Goal: Task Accomplishment & Management: Use online tool/utility

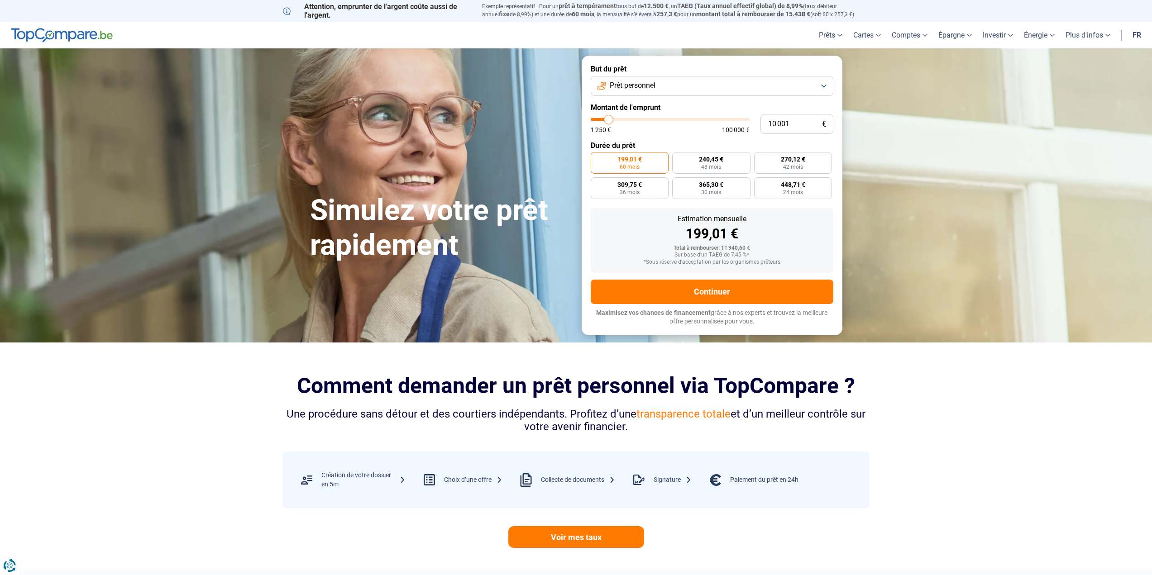
click at [700, 93] on button "Prêt personnel" at bounding box center [712, 86] width 243 height 20
click at [680, 126] on span "Regroupement de crédits" at bounding box center [647, 127] width 79 height 10
drag, startPoint x: 791, startPoint y: 125, endPoint x: 750, endPoint y: 123, distance: 41.2
click at [750, 123] on div "10 001 € 1 250 € 100 000 €" at bounding box center [712, 124] width 243 height 20
type input "4"
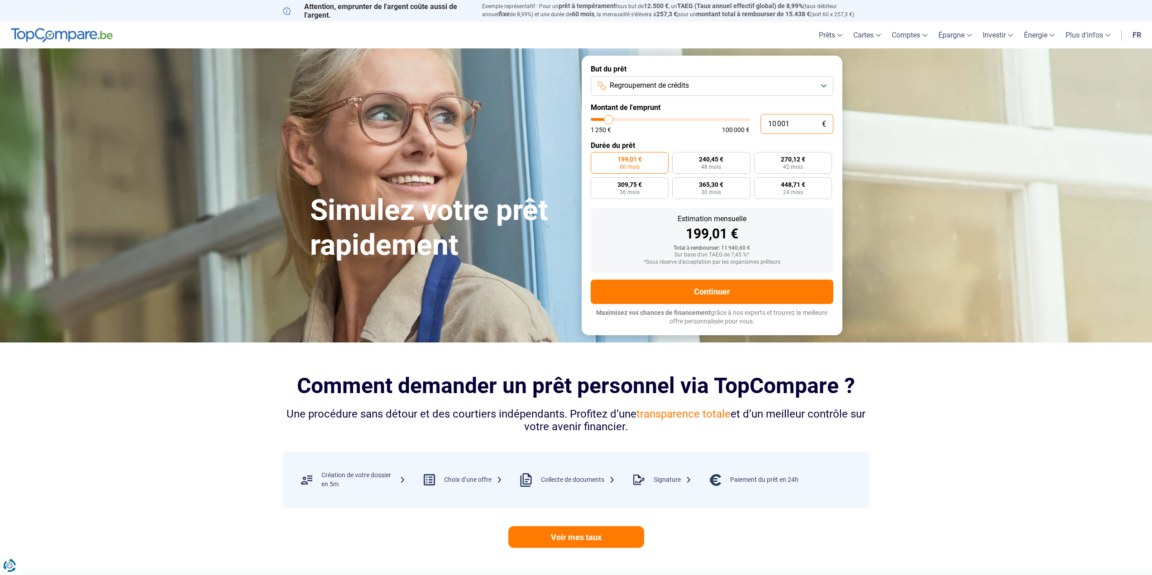
type input "1250"
type input "40"
type input "1250"
type input "400"
type input "1250"
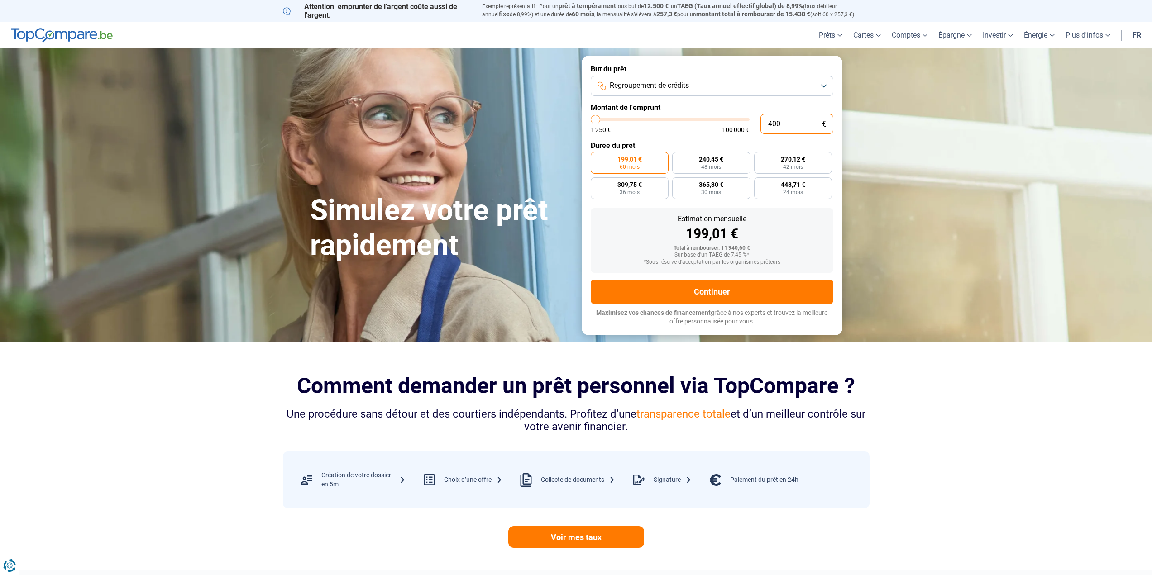
type input "4 000"
type input "4000"
type input "40 000"
type input "40000"
type input "400 000"
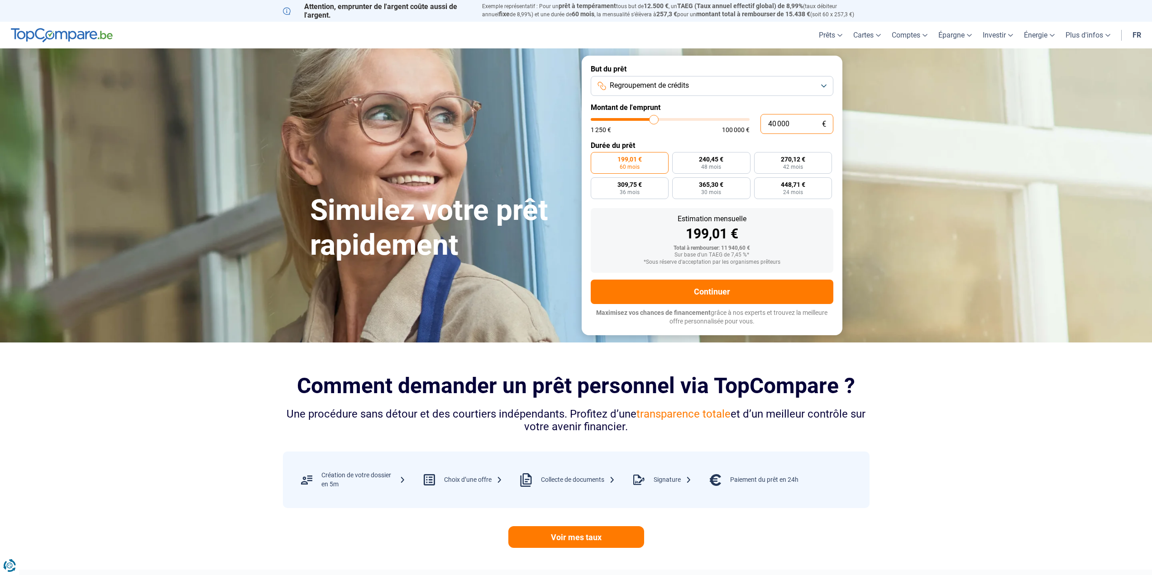
type input "100000"
type input "100 000"
type input "100000"
radio input "false"
click at [772, 121] on input "100 000" at bounding box center [797, 124] width 73 height 20
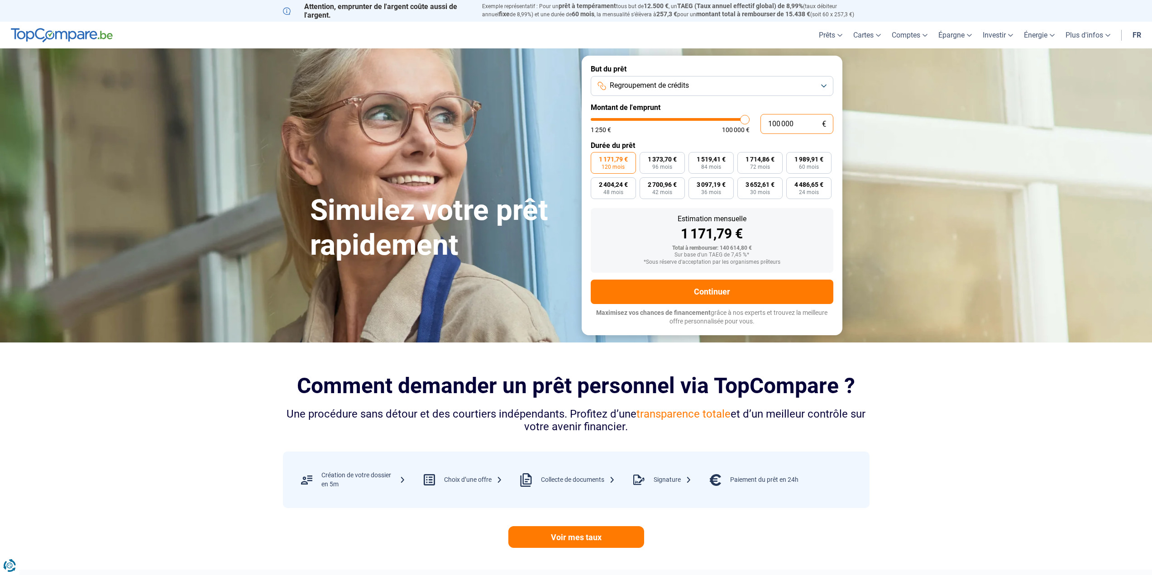
type input "0"
type input "1250"
type input "4"
type input "1250"
type input "1 250"
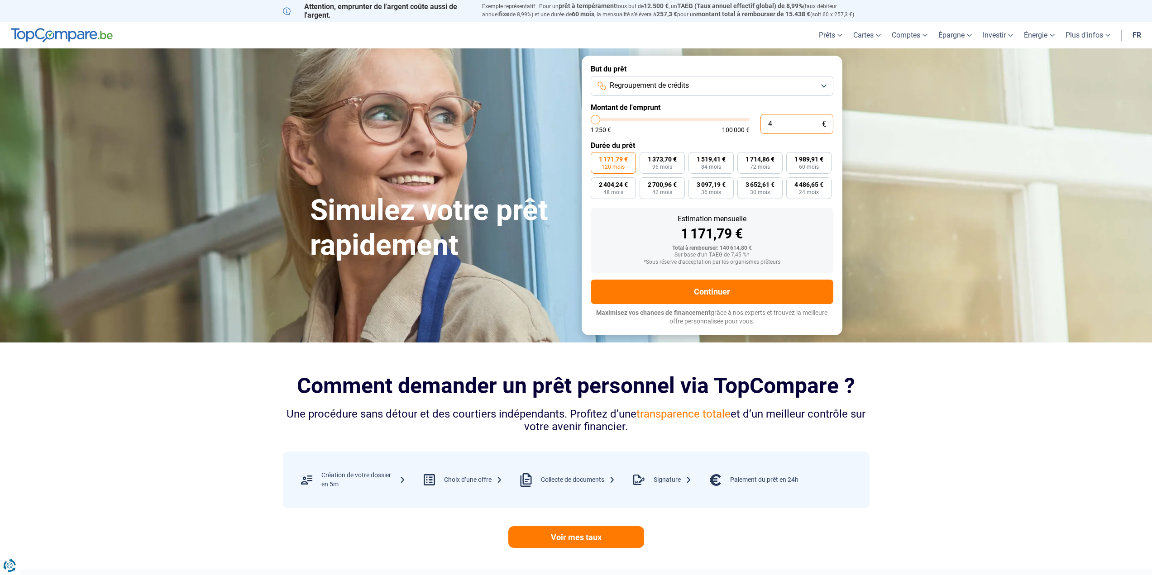
type input "1250"
radio input "true"
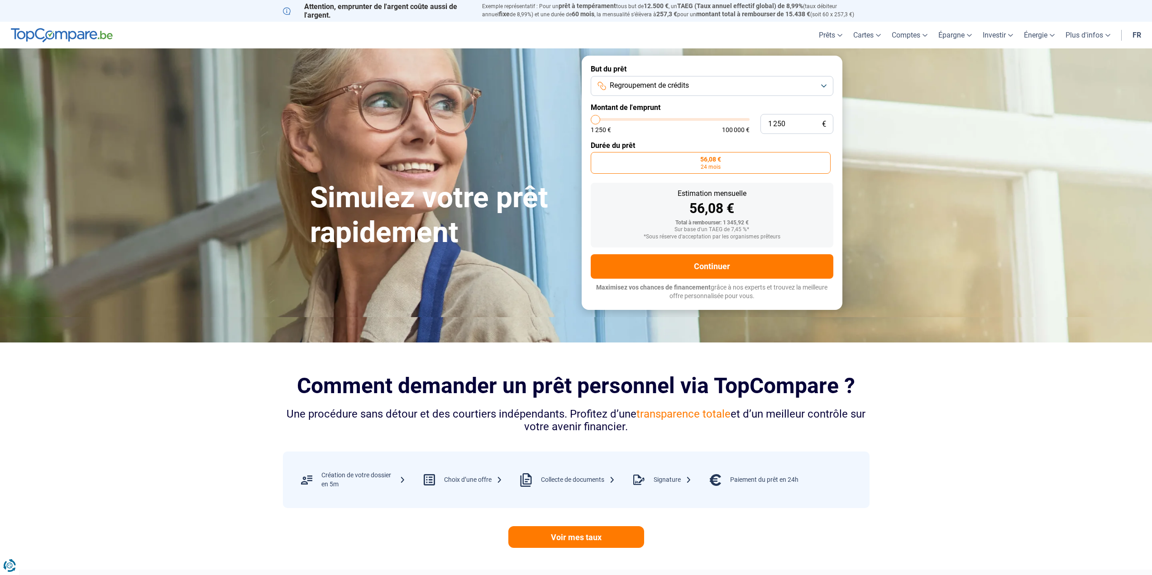
type input "4 000"
type input "4000"
type input "11 000"
type input "11000"
type input "21 500"
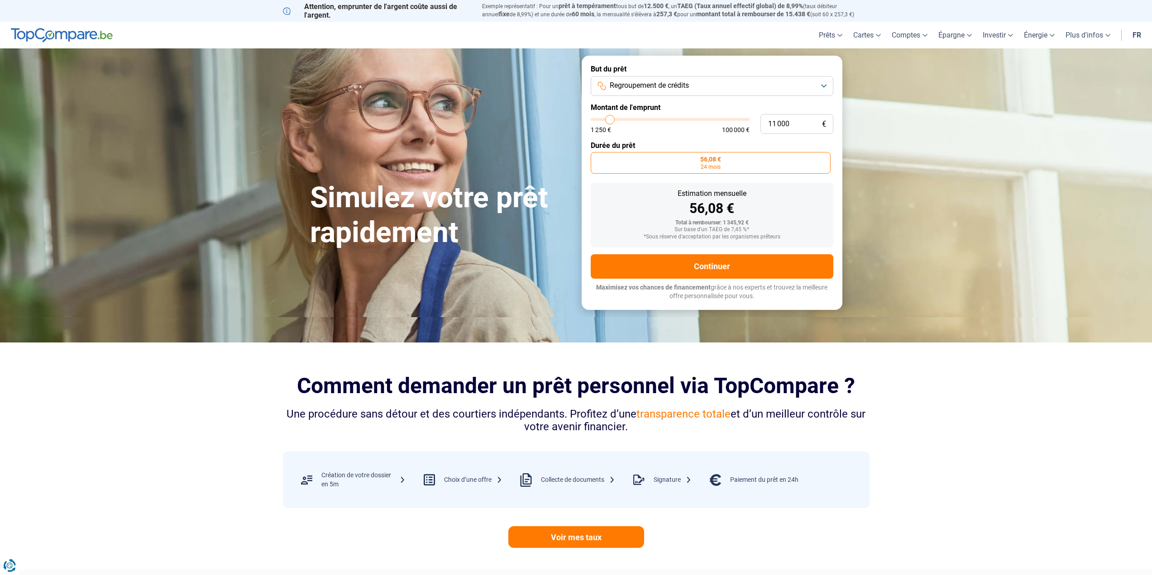
type input "21500"
type input "32 000"
type input "32000"
type input "43 000"
type input "43000"
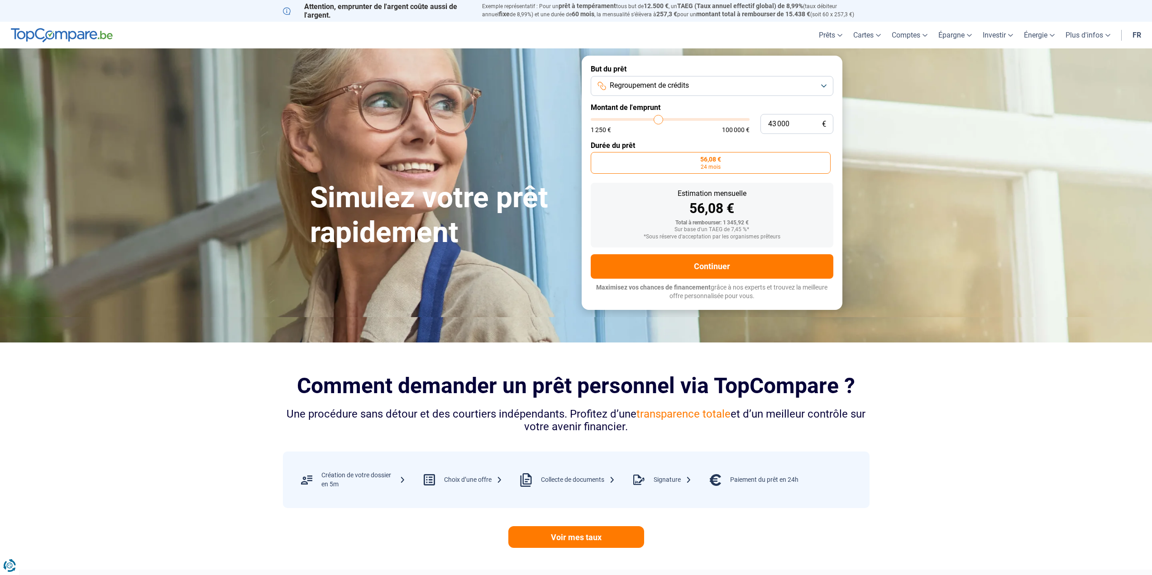
type input "53 250"
type input "53250"
type input "63 250"
type input "63250"
type input "72 500"
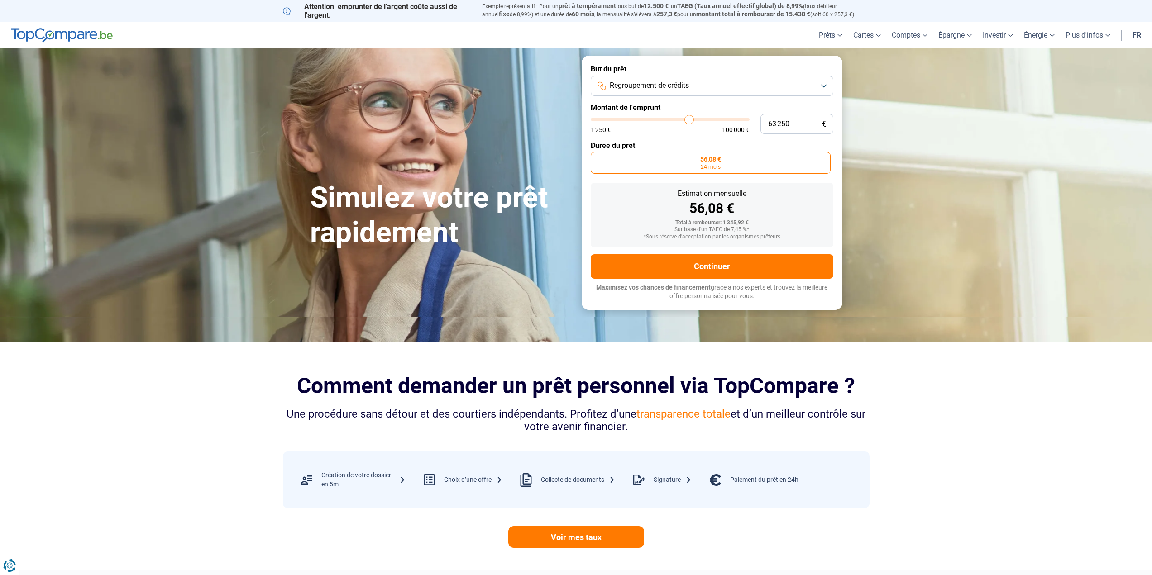
type input "72500"
type input "79 500"
type input "79500"
type input "85 000"
type input "85000"
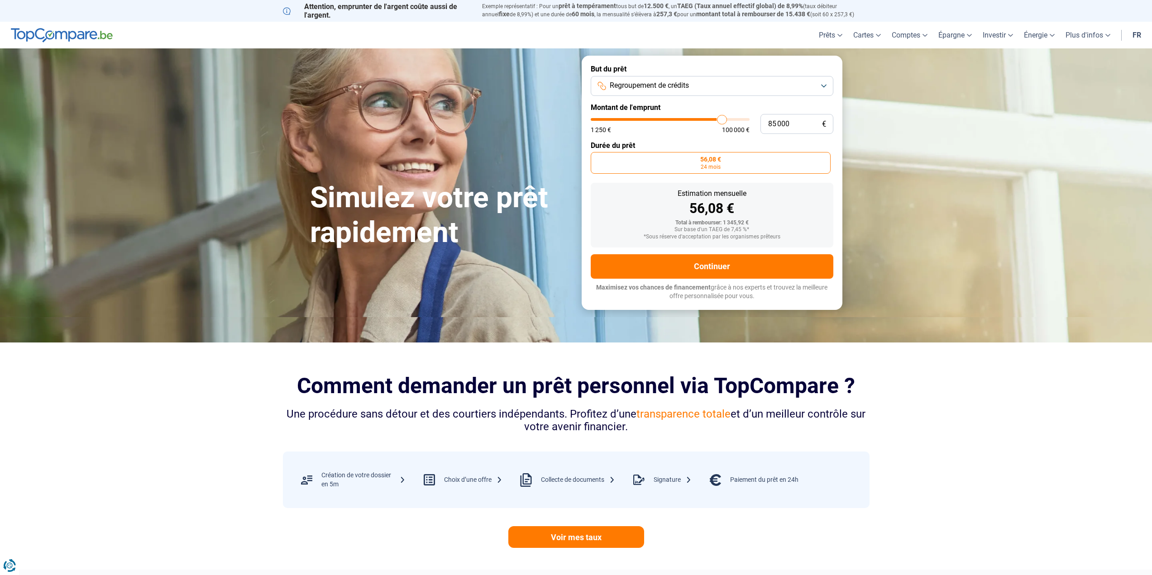
type input "88 250"
type input "88250"
type input "90 500"
type input "90500"
type input "93 000"
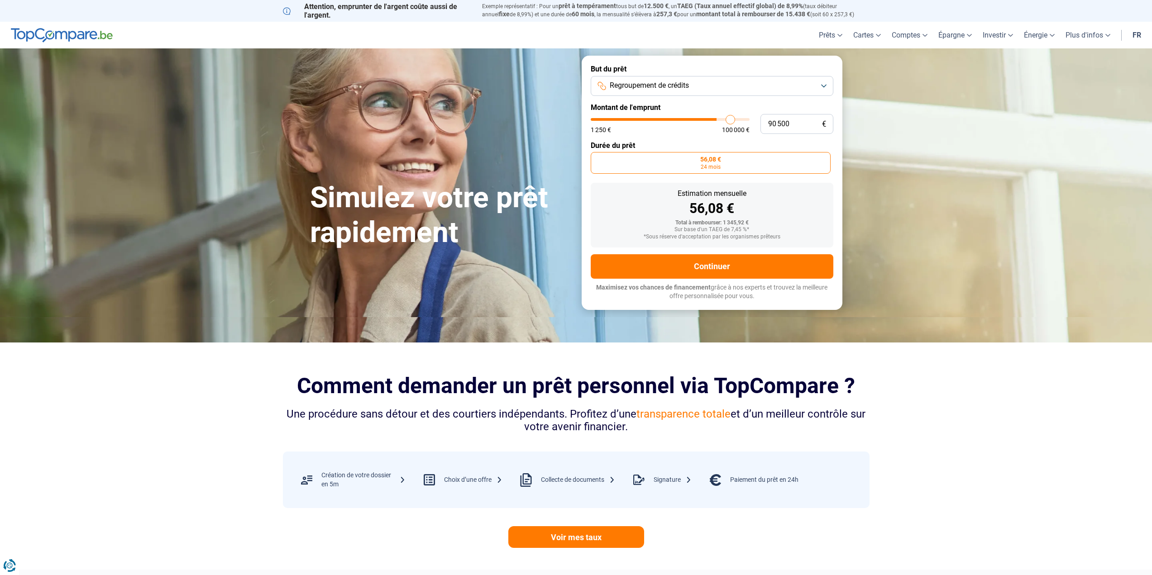
type input "93000"
type input "96 250"
type input "96250"
type input "100 000"
drag, startPoint x: 592, startPoint y: 118, endPoint x: 772, endPoint y: 126, distance: 180.8
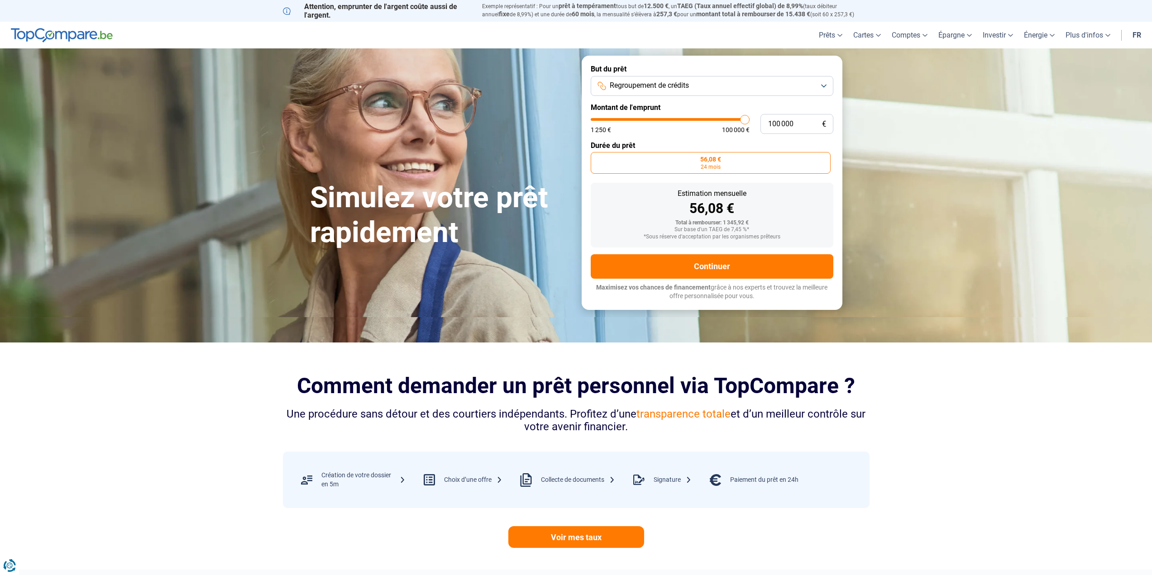
type input "100000"
click at [750, 121] on input "range" at bounding box center [670, 119] width 159 height 3
radio input "false"
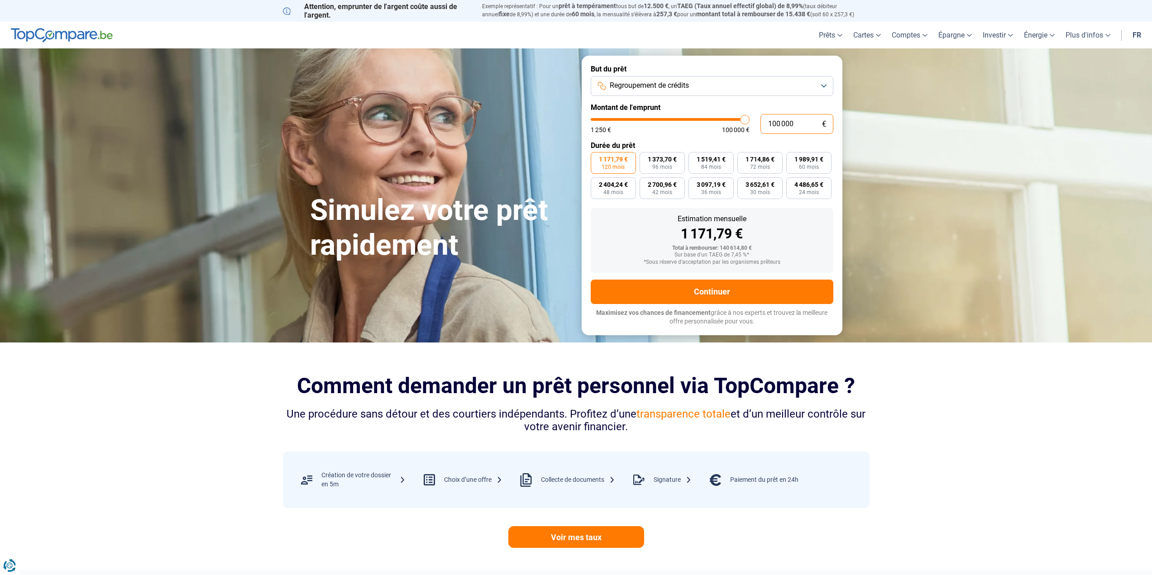
click at [777, 124] on input "100 000" at bounding box center [797, 124] width 73 height 20
click at [774, 124] on input "100 000" at bounding box center [797, 124] width 73 height 20
type input "0"
type input "1250"
type input "1 250"
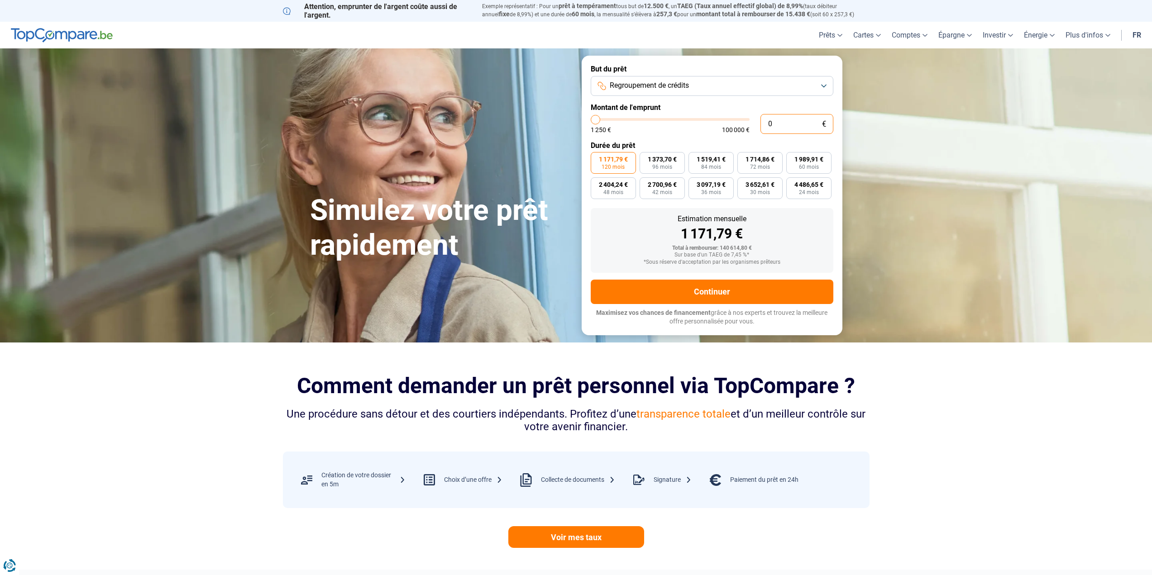
type input "1250"
radio input "true"
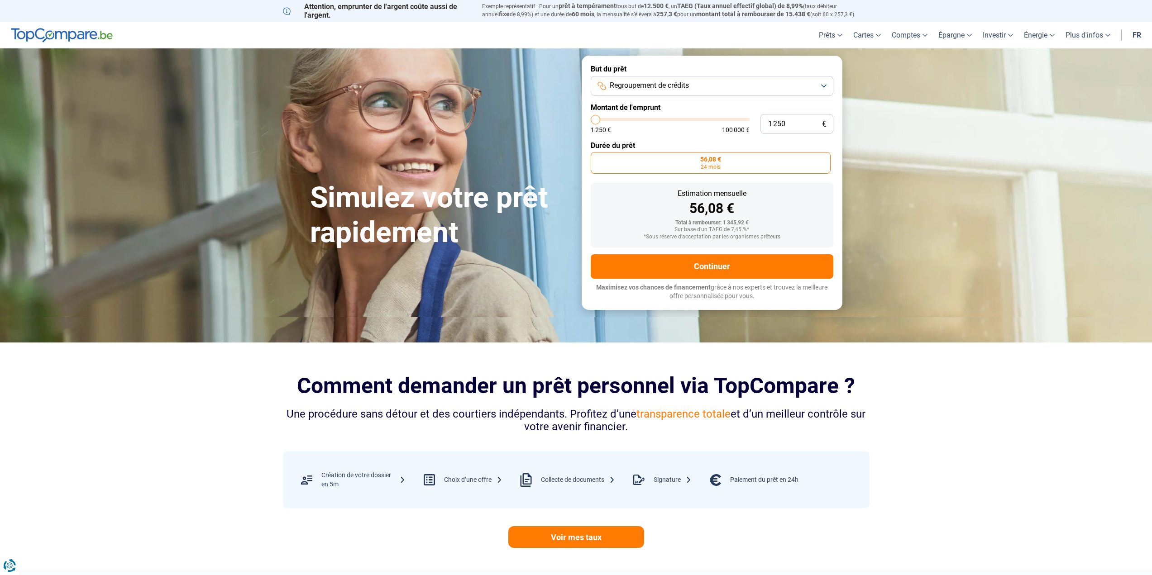
type input "7 250"
type input "7250"
type input "20 000"
type input "20000"
type input "34 750"
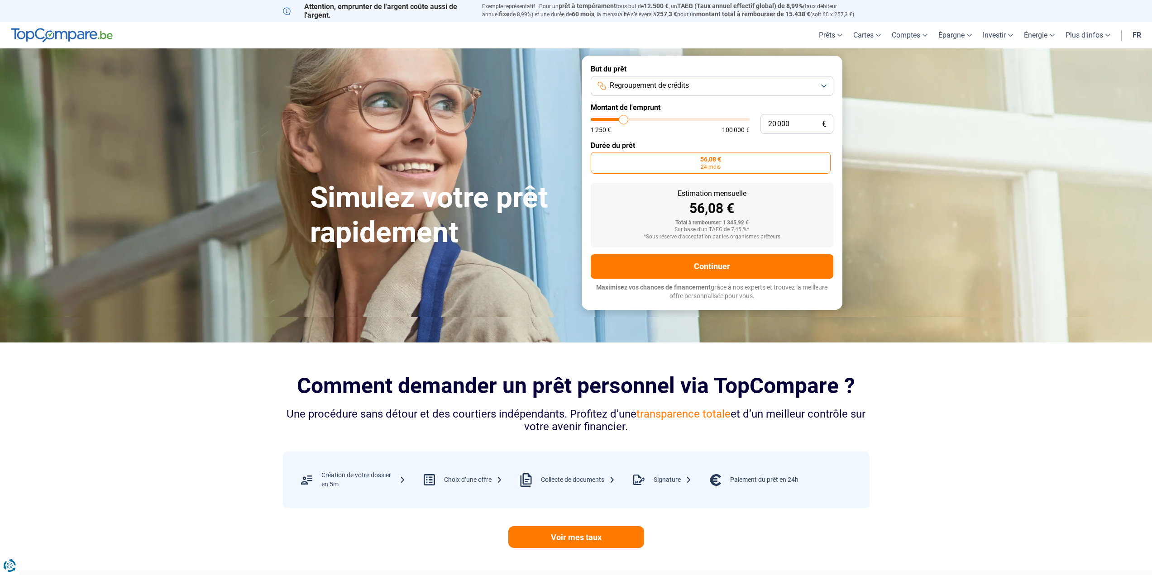
type input "34750"
type input "48 250"
type input "48250"
type input "60 750"
type input "60750"
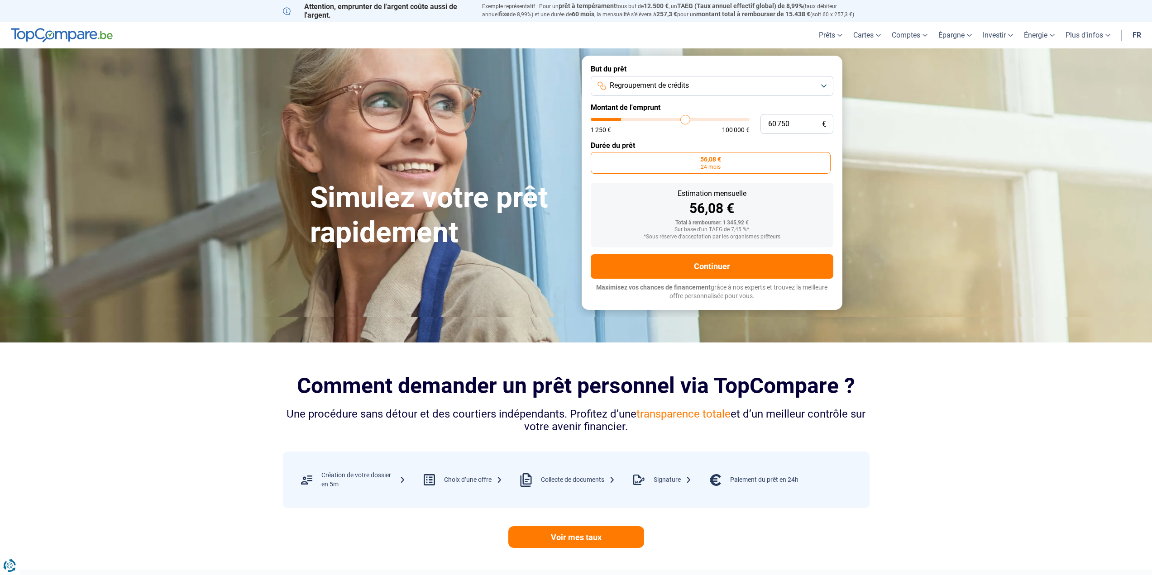
type input "69 500"
type input "69500"
type input "74 750"
type input "74750"
type input "77 750"
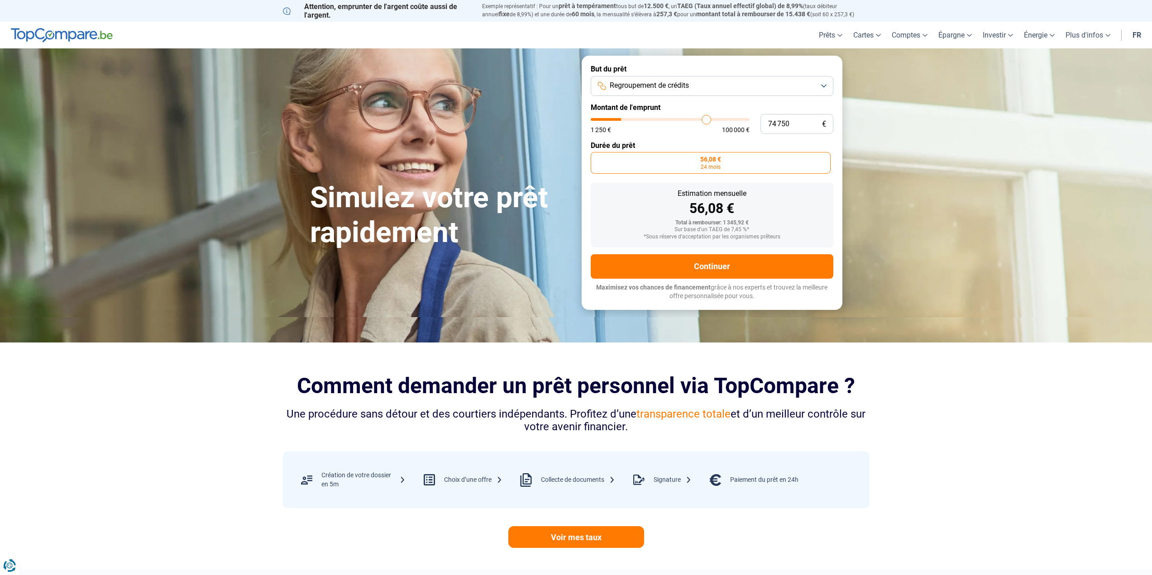
type input "77750"
type input "79 500"
type input "79500"
type input "81 250"
type input "81250"
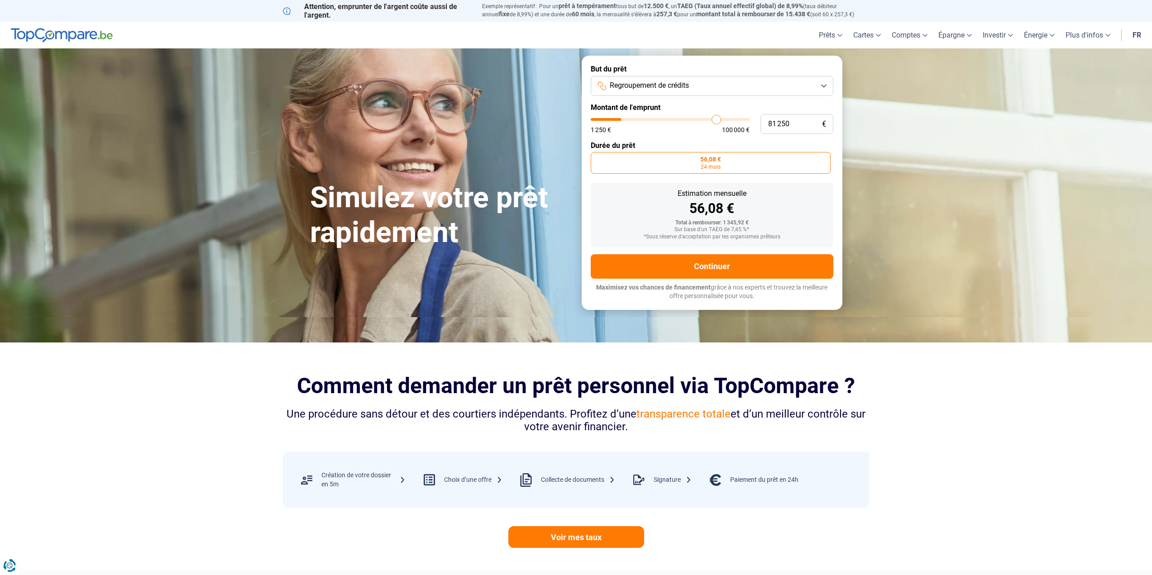
type input "83 250"
type input "83250"
type input "85 750"
type input "85750"
type input "88 000"
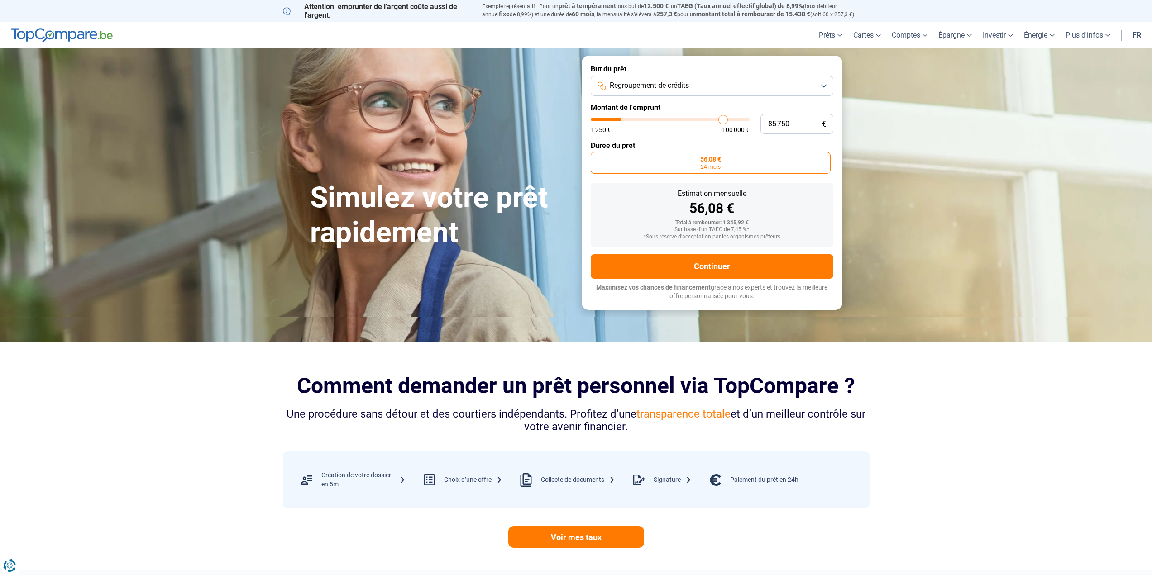
type input "88000"
type input "89 000"
type input "89000"
type input "90 250"
type input "90250"
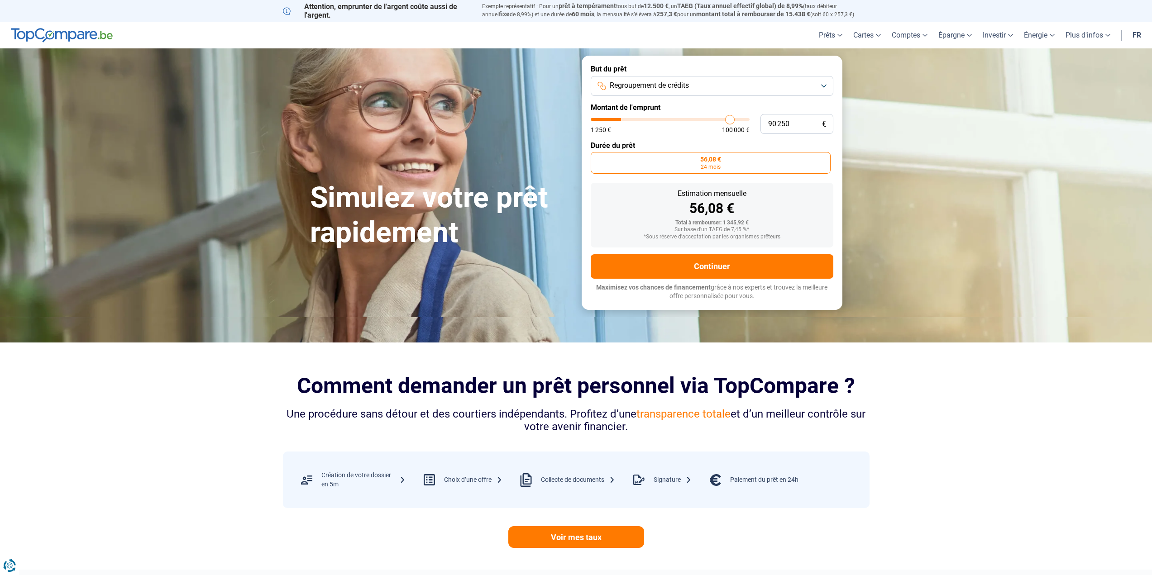
type input "92 750"
type input "92750"
type input "97 250"
type input "97250"
type input "100 000"
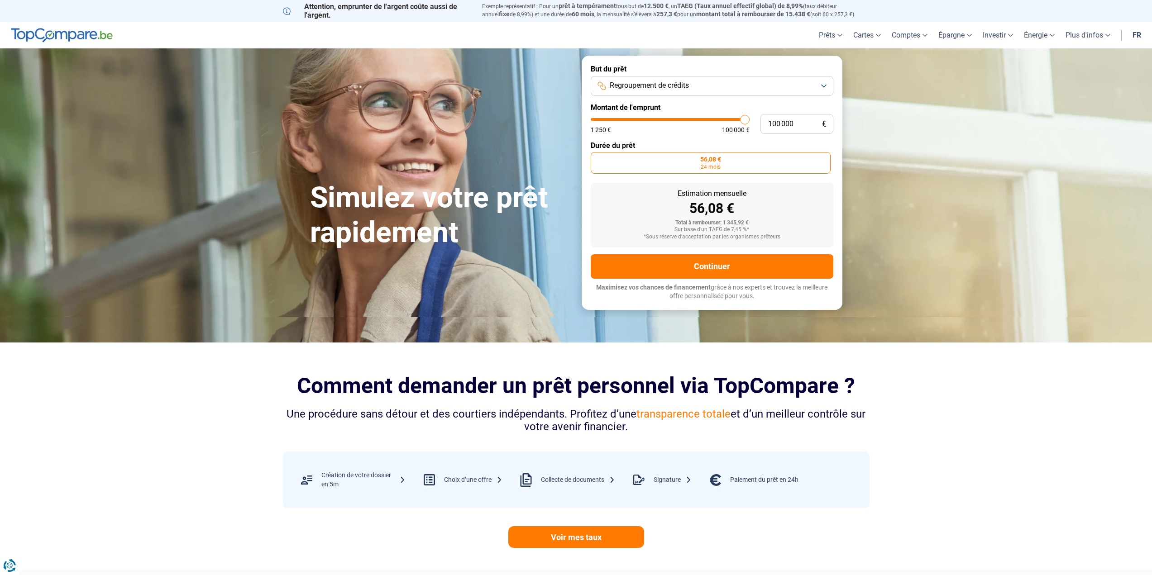
drag, startPoint x: 596, startPoint y: 118, endPoint x: 756, endPoint y: 125, distance: 159.9
type input "100000"
click at [750, 121] on input "range" at bounding box center [670, 119] width 159 height 3
radio input "false"
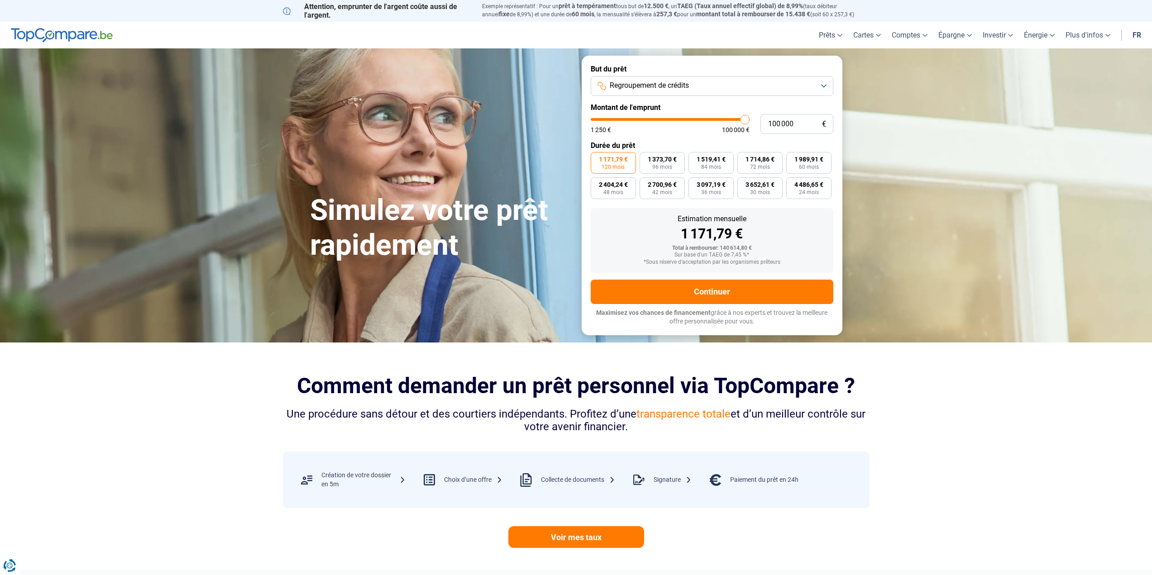
click at [767, 93] on button "Regroupement de crédits" at bounding box center [712, 86] width 243 height 20
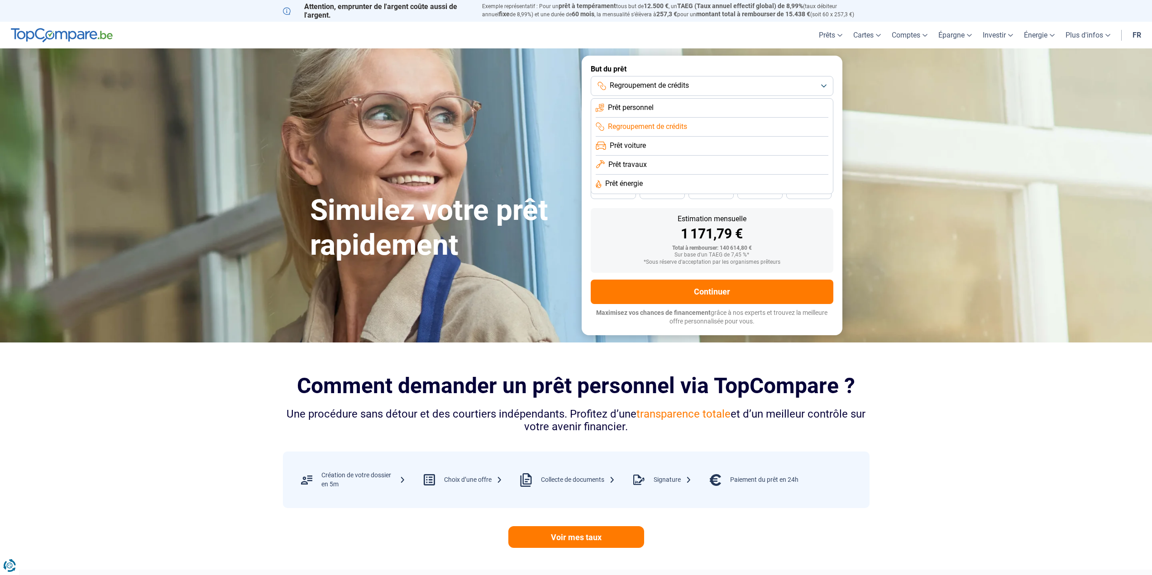
click at [767, 93] on button "Regroupement de crédits" at bounding box center [712, 86] width 243 height 20
